Goal: Obtain resource: Download file/media

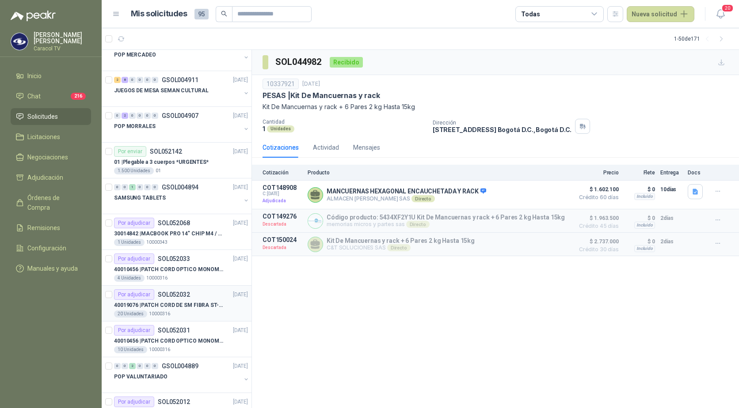
scroll to position [309, 0]
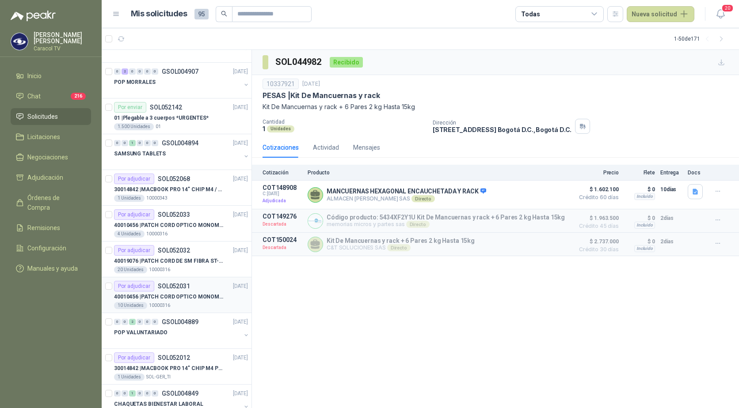
click at [186, 300] on p "40010456 | PATCH CORD OPTICO MONOMODO 50 MTS" at bounding box center [169, 297] width 110 height 8
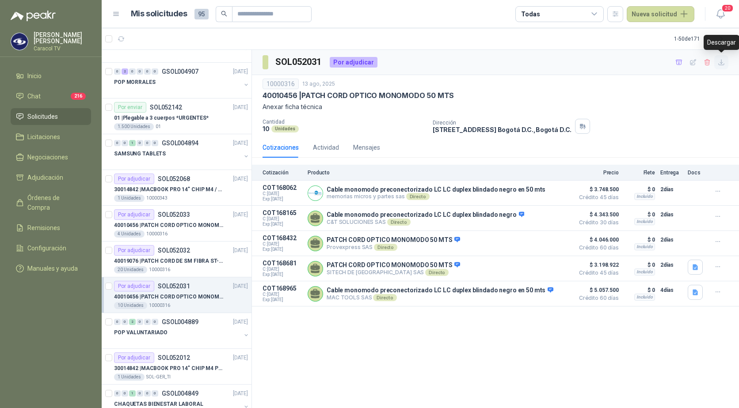
click at [722, 64] on icon "button" at bounding box center [722, 63] width 8 height 8
click at [681, 61] on icon "button" at bounding box center [679, 63] width 8 height 8
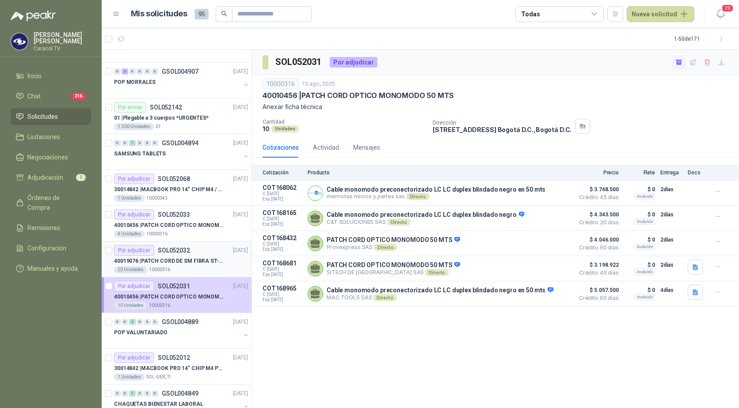
click at [170, 256] on div "40019076 | PATCH CORD DE SM FIBRA ST-ST 1 MTS" at bounding box center [181, 261] width 134 height 11
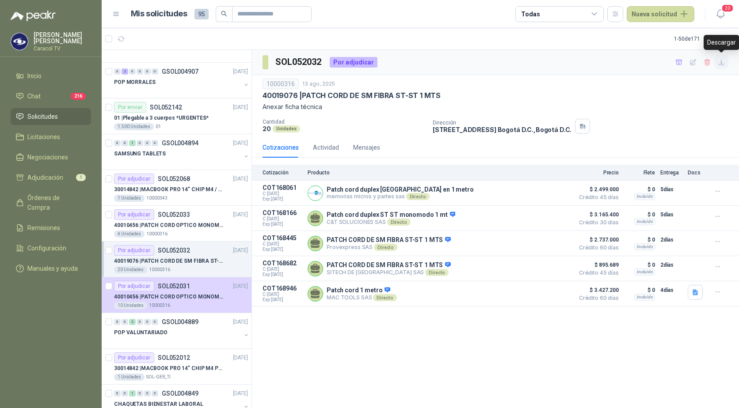
click at [722, 65] on icon "button" at bounding box center [722, 63] width 8 height 8
click at [680, 62] on icon "button" at bounding box center [679, 63] width 8 height 8
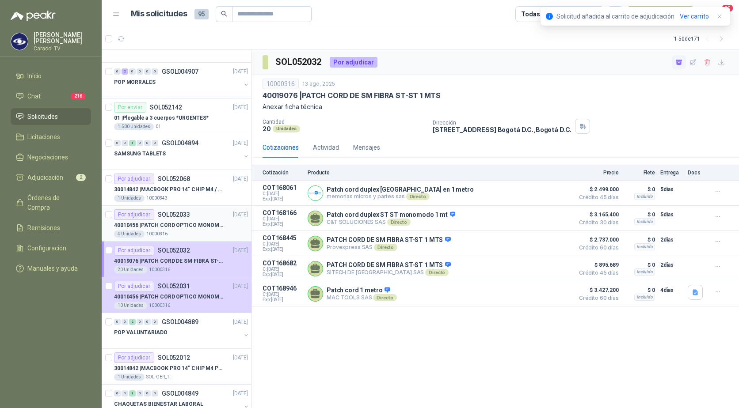
click at [188, 225] on p "40010456 | PATCH CORD OPTICO MONOMODO 100MTS" at bounding box center [169, 225] width 110 height 8
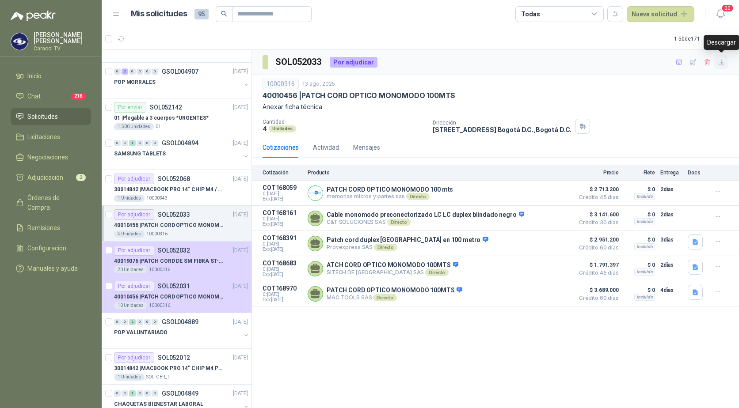
click at [723, 63] on icon "button" at bounding box center [722, 63] width 8 height 8
click at [678, 63] on icon "button" at bounding box center [679, 62] width 6 height 5
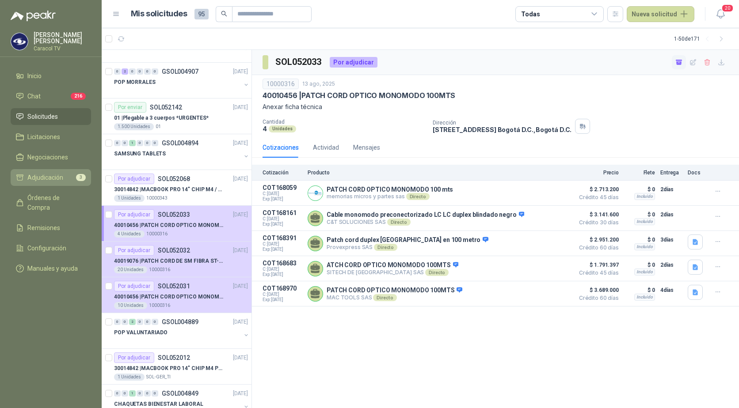
click at [60, 173] on span "Adjudicación" at bounding box center [45, 178] width 36 height 10
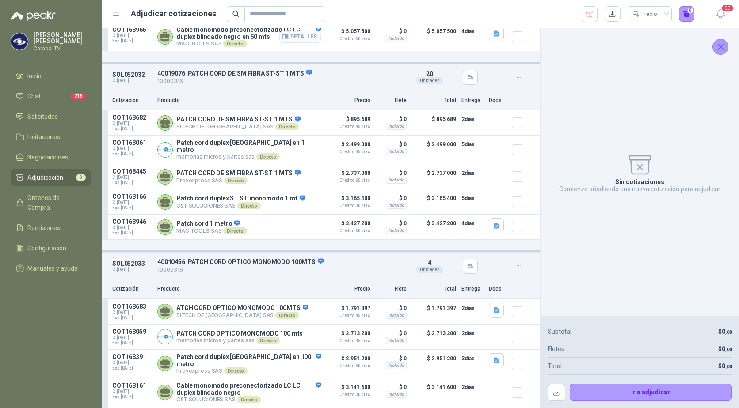
scroll to position [218, 0]
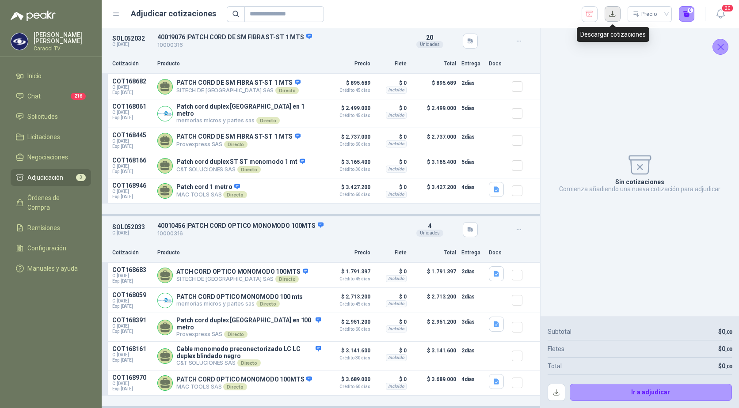
click at [612, 15] on button "button" at bounding box center [613, 14] width 16 height 16
click at [297, 85] on button "Detalles" at bounding box center [300, 87] width 42 height 12
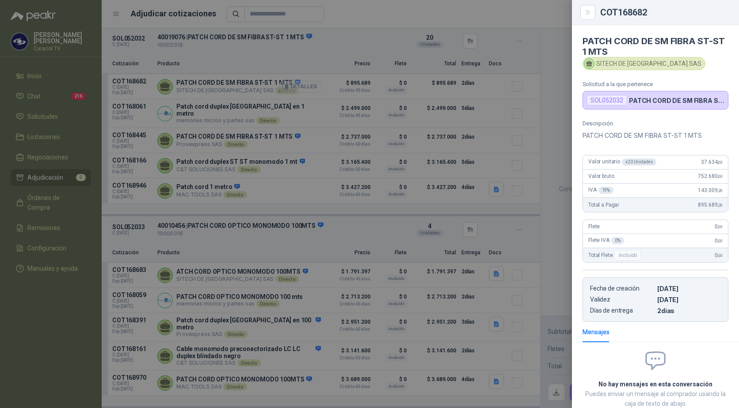
scroll to position [56, 0]
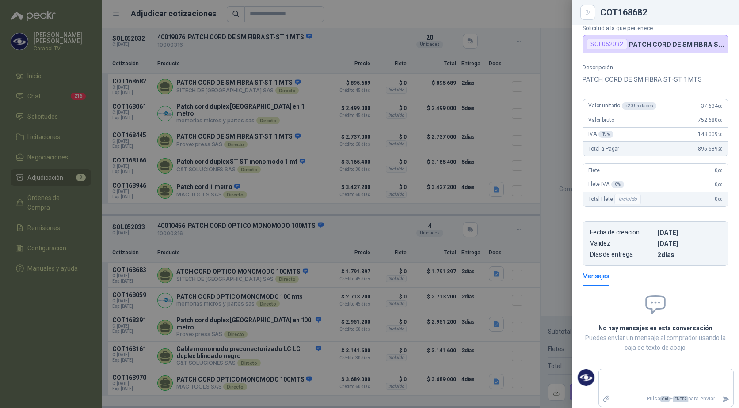
click at [549, 37] on div at bounding box center [369, 204] width 739 height 408
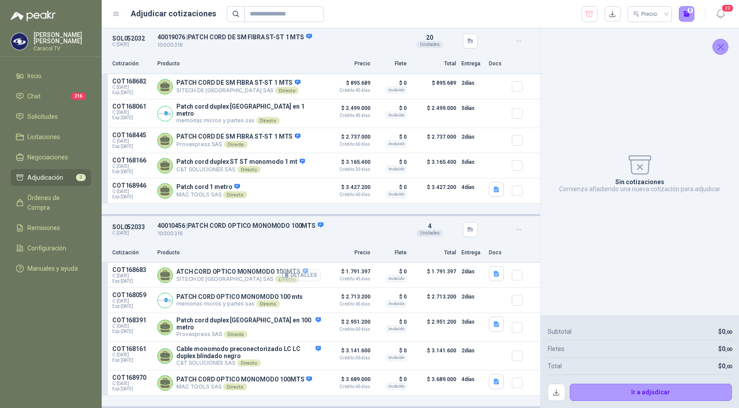
click at [293, 274] on button "Detalles" at bounding box center [300, 276] width 42 height 12
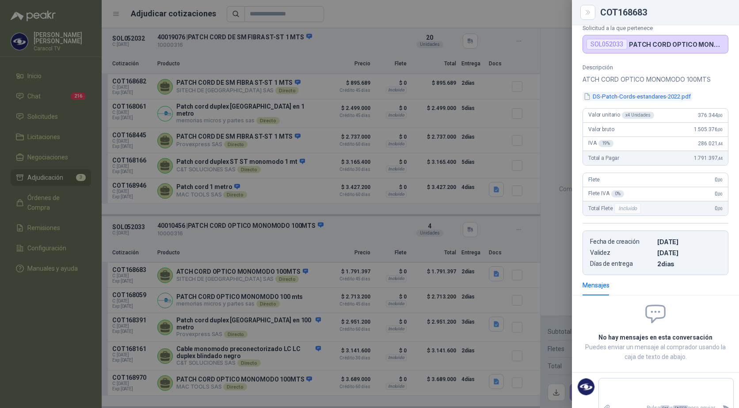
click at [632, 99] on button "DS-Patch-Cords-estandares-2022.pdf" at bounding box center [636, 96] width 109 height 9
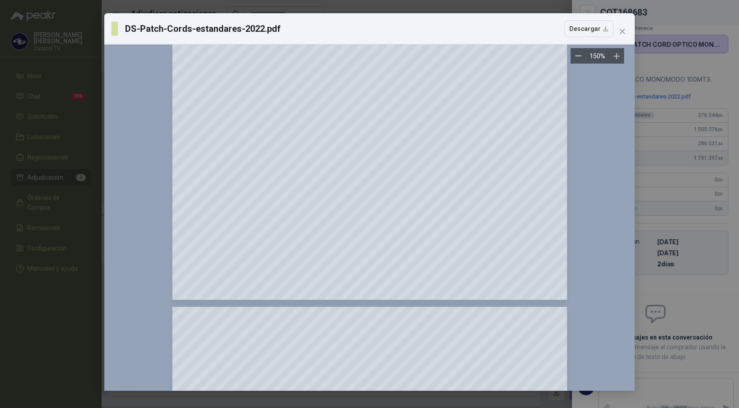
scroll to position [354, 0]
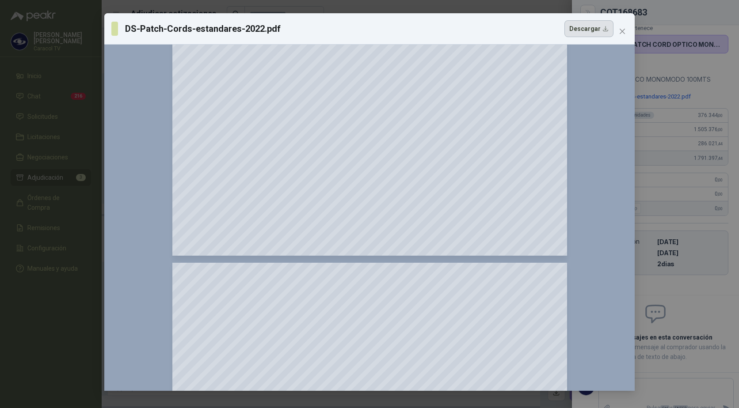
click at [598, 32] on button "Descargar" at bounding box center [588, 28] width 49 height 17
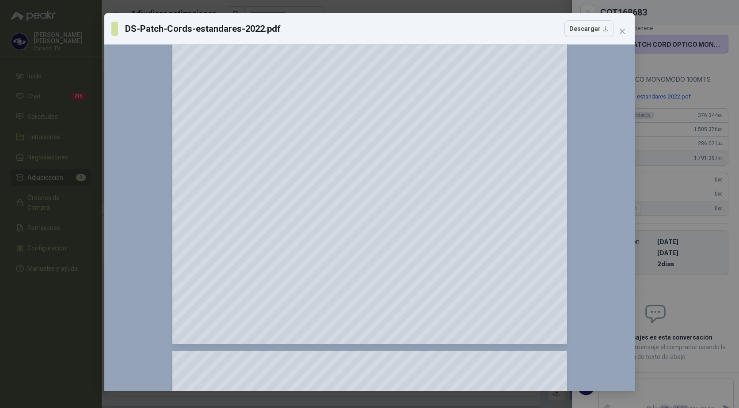
scroll to position [221, 0]
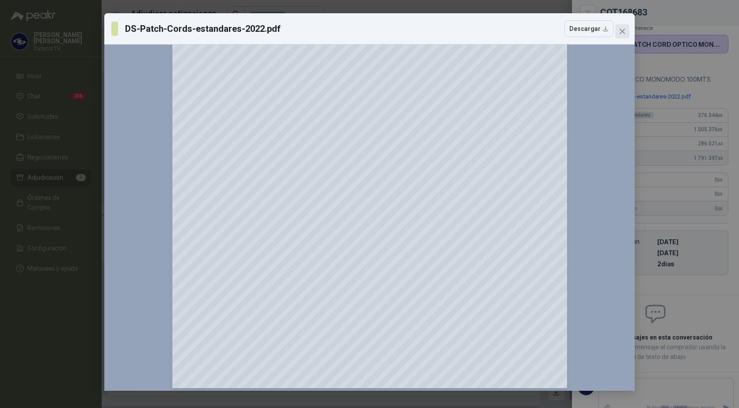
click at [622, 29] on icon "close" at bounding box center [622, 31] width 7 height 7
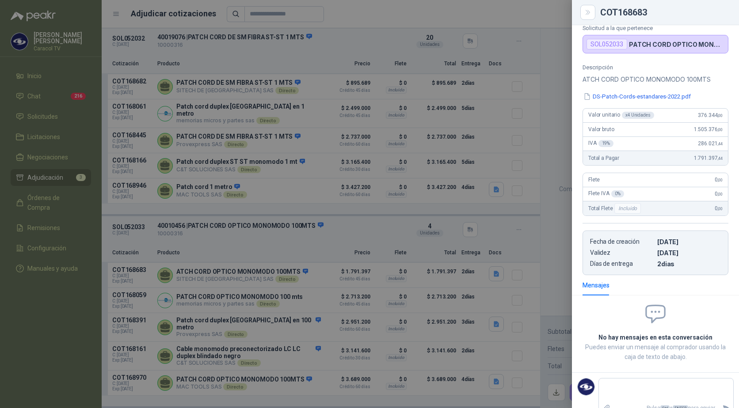
click at [520, 35] on div at bounding box center [369, 204] width 739 height 408
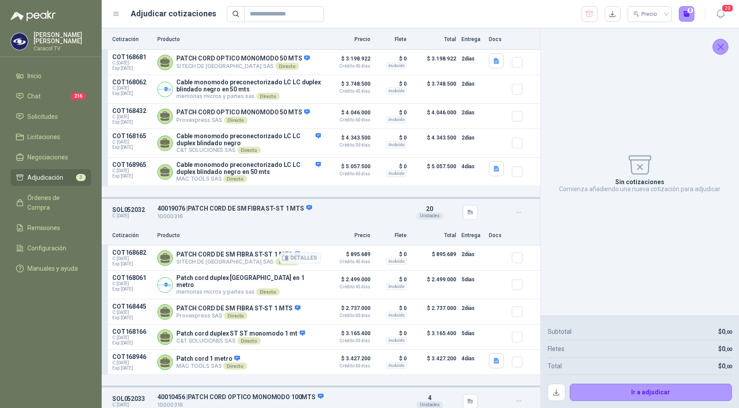
scroll to position [0, 0]
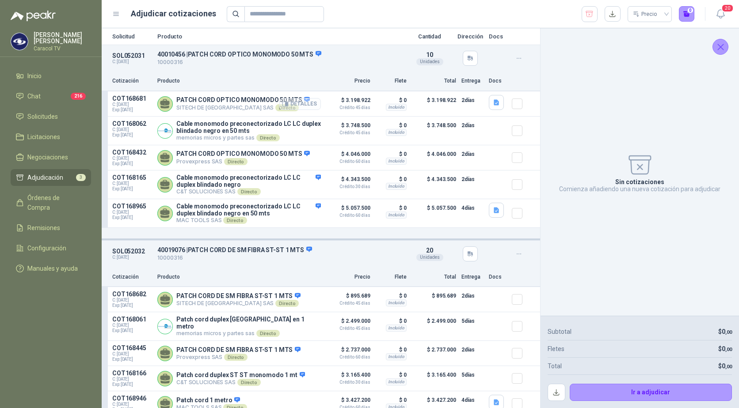
click at [305, 106] on button "Detalles" at bounding box center [300, 104] width 42 height 12
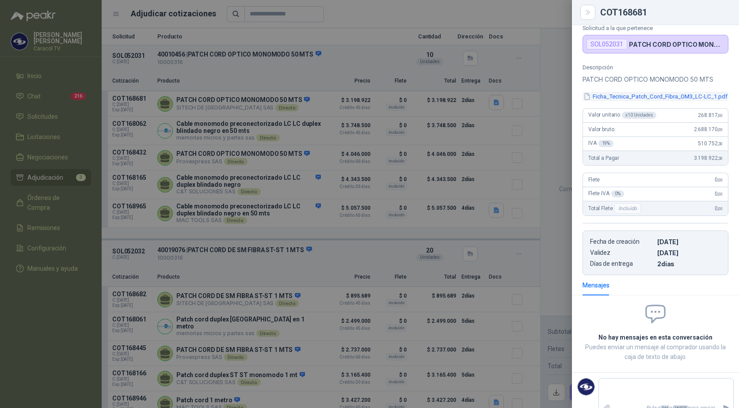
click at [642, 96] on button "Ficha_Tecnica_Patch_Cord_Fibra_OM3_LC-LC_1.pdf" at bounding box center [655, 96] width 146 height 9
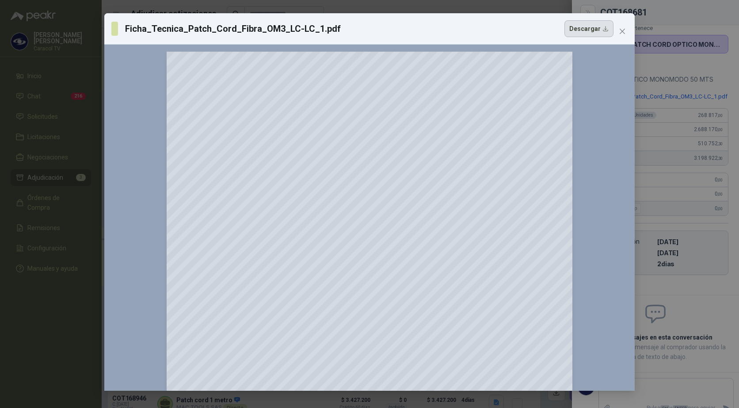
click at [604, 25] on button "Descargar" at bounding box center [588, 28] width 49 height 17
click at [624, 30] on icon "close" at bounding box center [622, 31] width 7 height 7
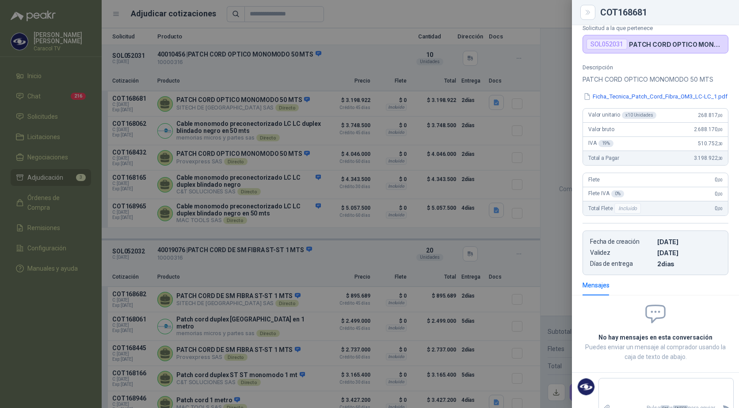
click at [544, 75] on div at bounding box center [369, 204] width 739 height 408
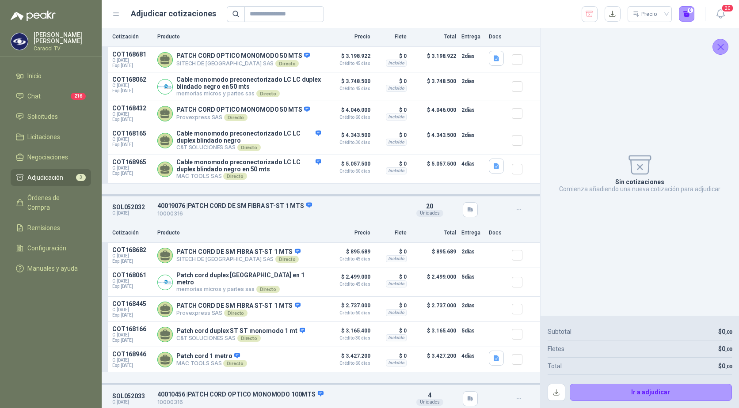
scroll to position [88, 0]
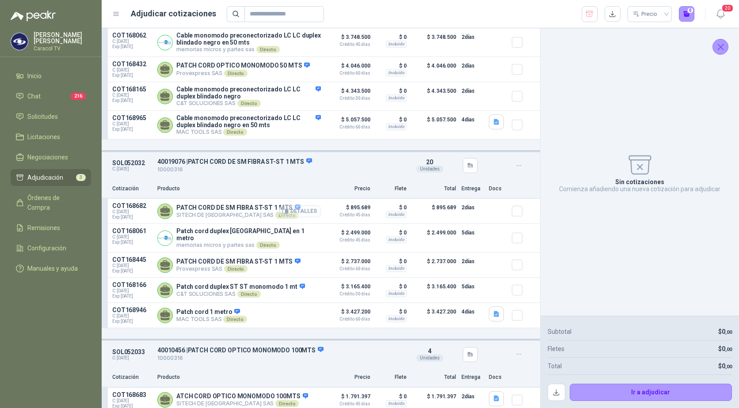
click at [290, 213] on button "Detalles" at bounding box center [300, 211] width 42 height 12
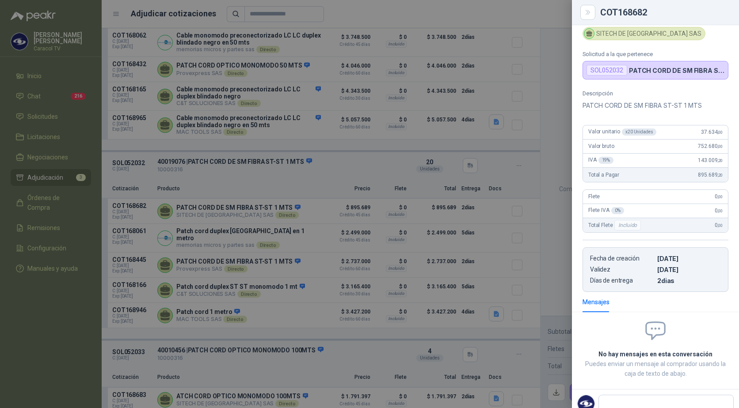
scroll to position [0, 0]
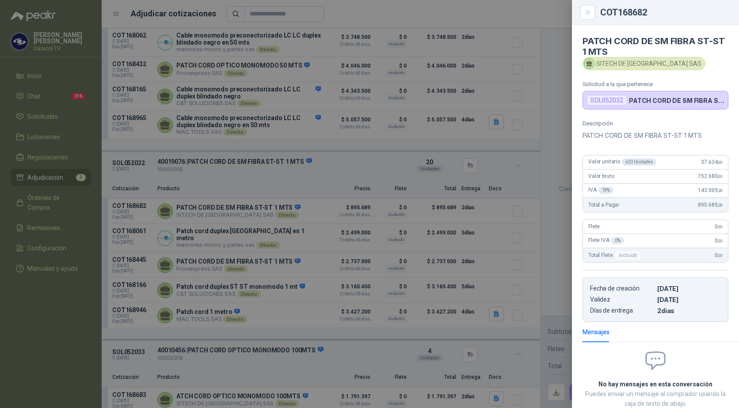
click at [549, 133] on div at bounding box center [369, 204] width 739 height 408
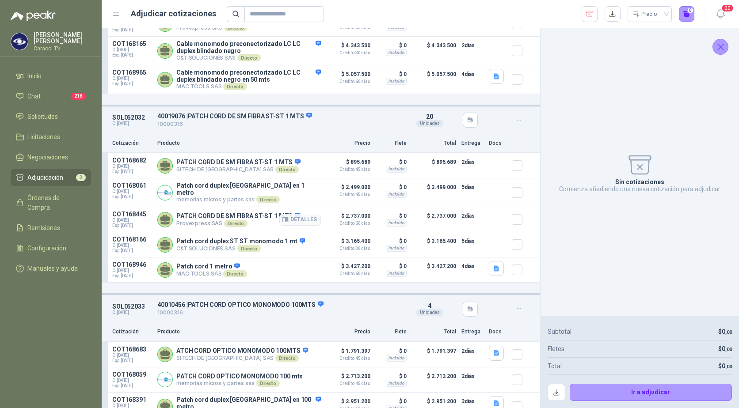
scroll to position [177, 0]
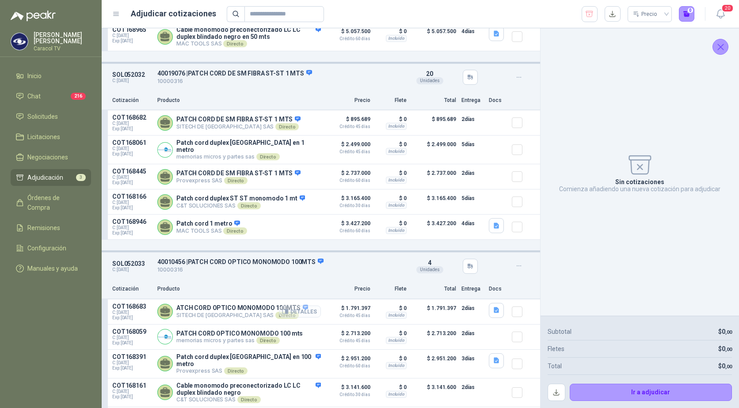
click at [292, 314] on button "Detalles" at bounding box center [300, 312] width 42 height 12
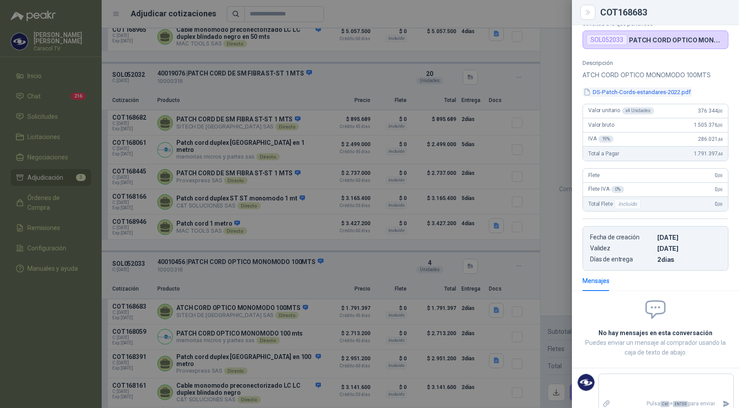
click at [672, 90] on button "DS-Patch-Cords-estandares-2022.pdf" at bounding box center [636, 91] width 109 height 9
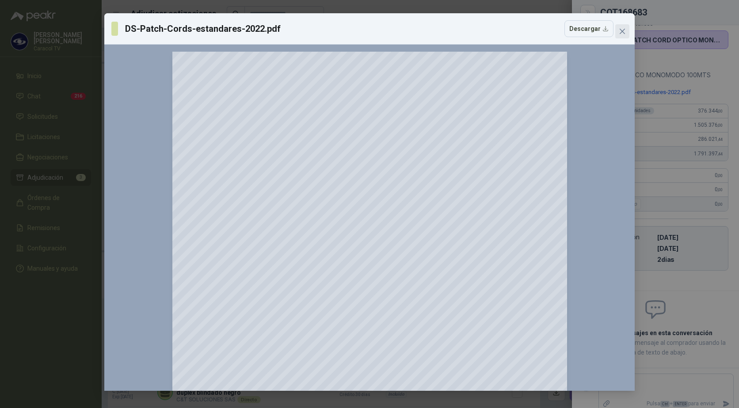
click at [620, 35] on button "Close" at bounding box center [622, 31] width 14 height 14
